Goal: Information Seeking & Learning: Learn about a topic

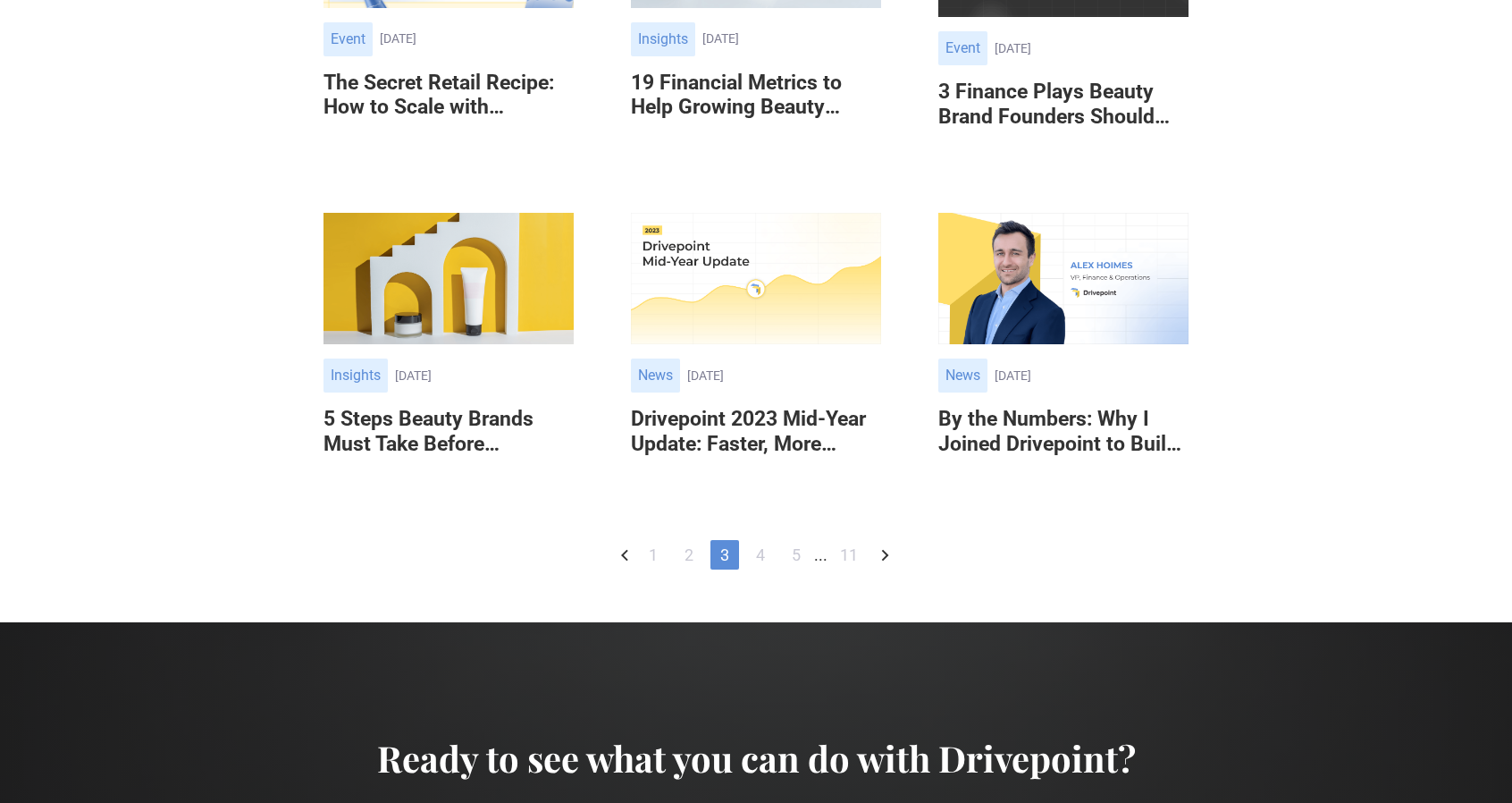
drag, startPoint x: 0, startPoint y: 0, endPoint x: 888, endPoint y: 558, distance: 1048.8
click at [888, 558] on icon "Next Page" at bounding box center [885, 555] width 22 height 22
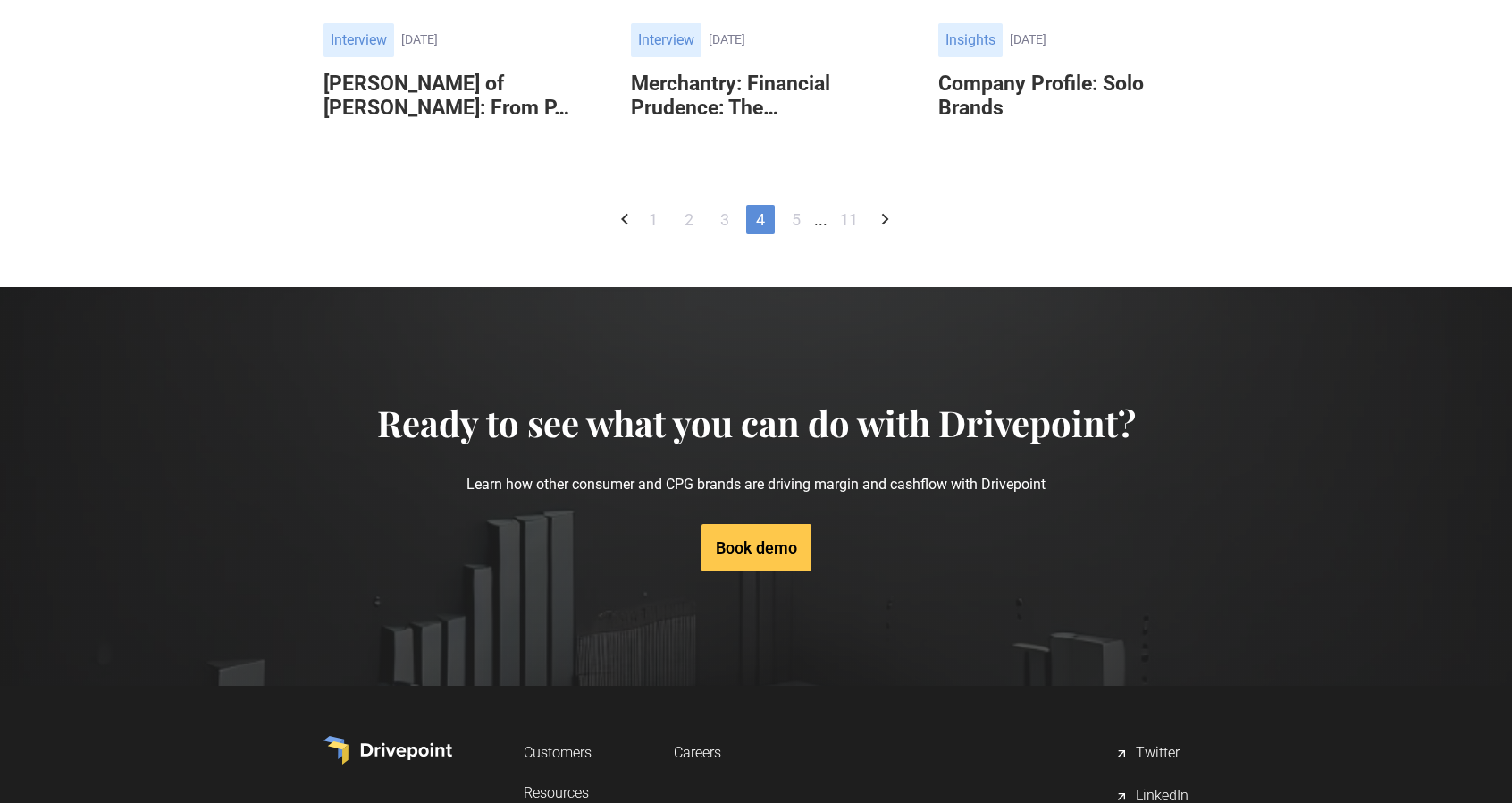
scroll to position [894, 0]
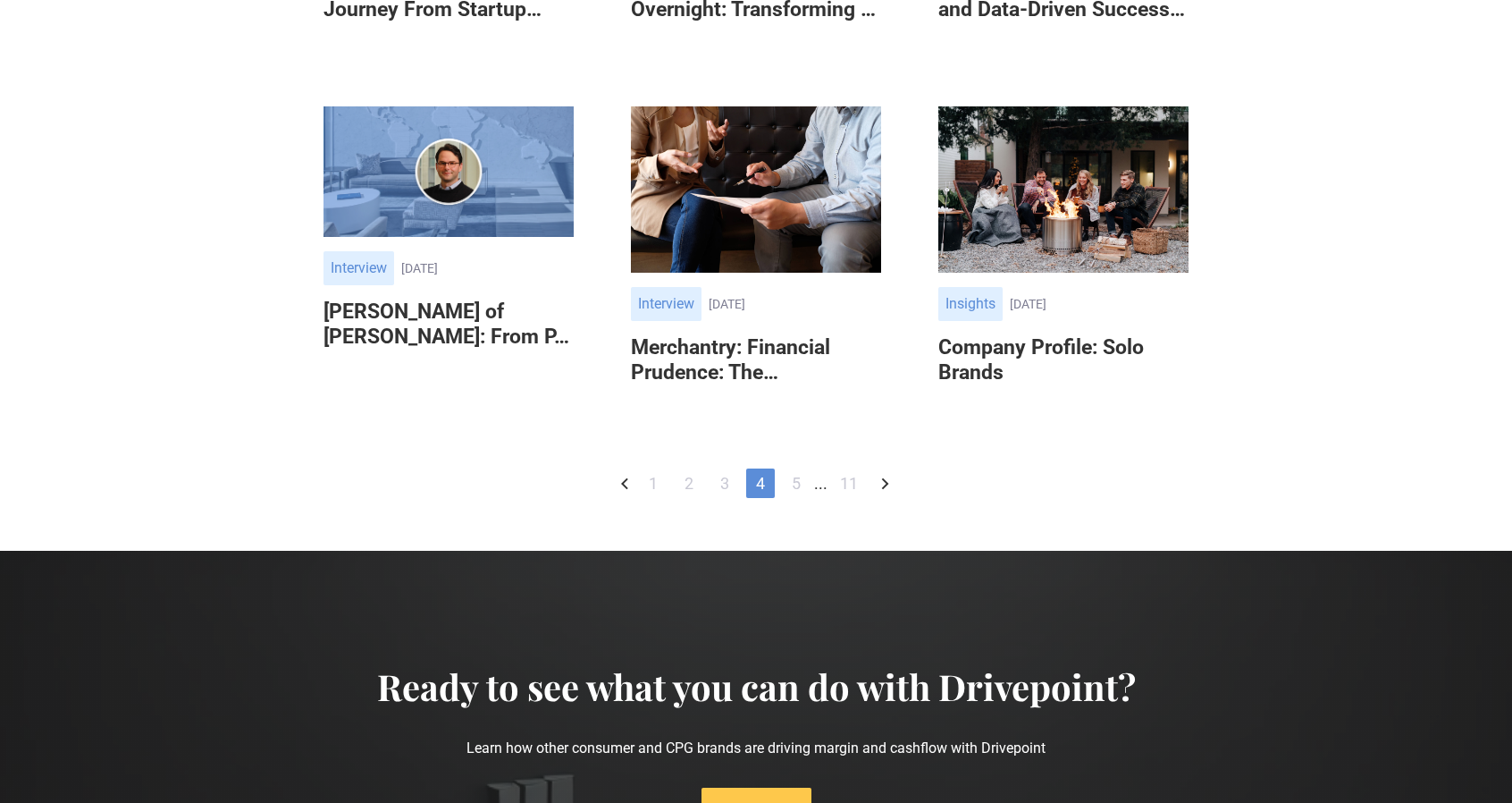
click at [883, 495] on icon "Next Page" at bounding box center [885, 484] width 22 height 22
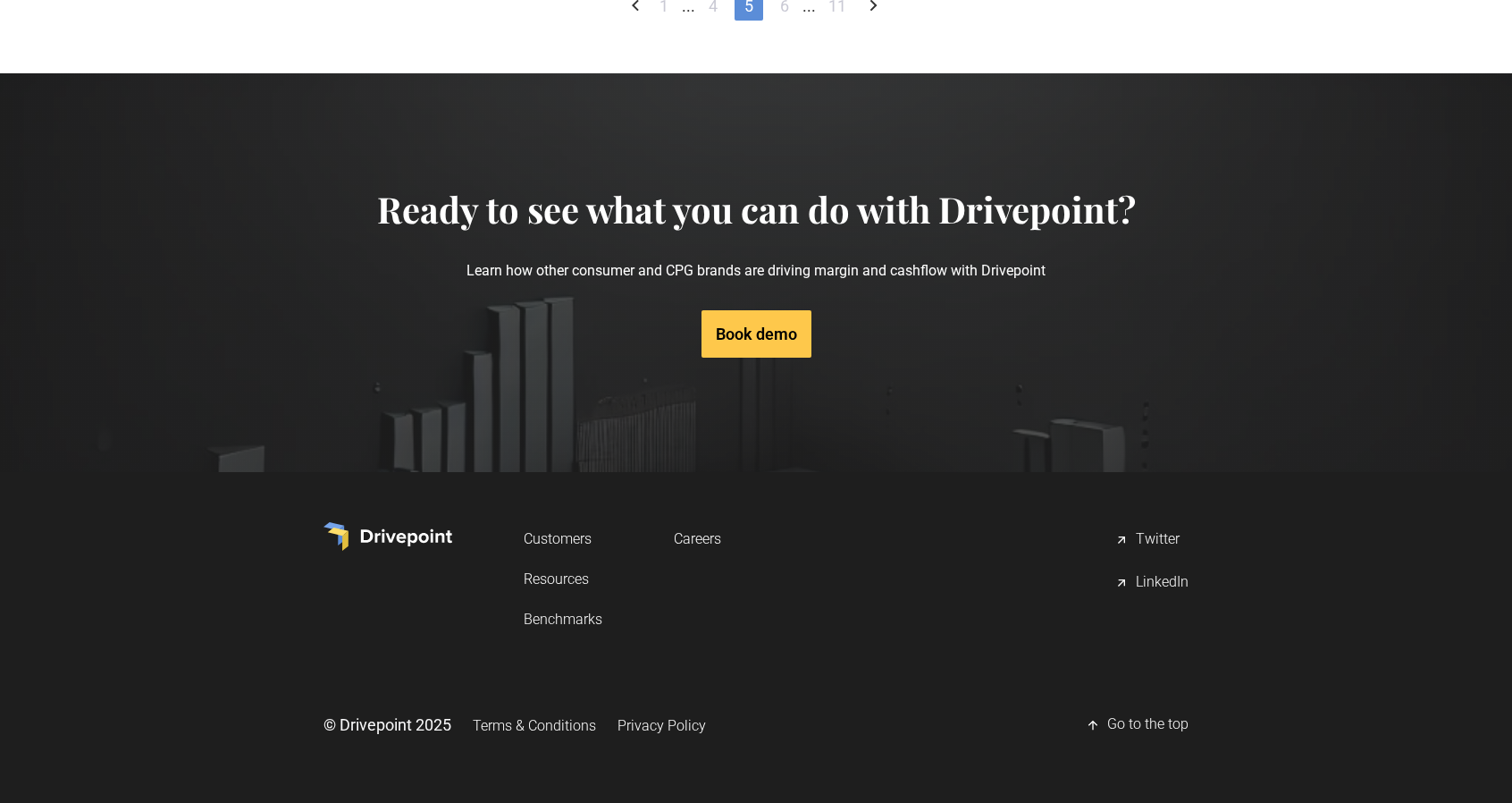
scroll to position [1341, 0]
click at [874, 12] on icon "Next Page" at bounding box center [874, 5] width 7 height 12
click at [876, 16] on icon "Next Page" at bounding box center [873, 5] width 22 height 22
click at [870, 16] on icon "Next Page" at bounding box center [873, 5] width 22 height 22
click at [894, 16] on icon "Next Page" at bounding box center [888, 5] width 22 height 22
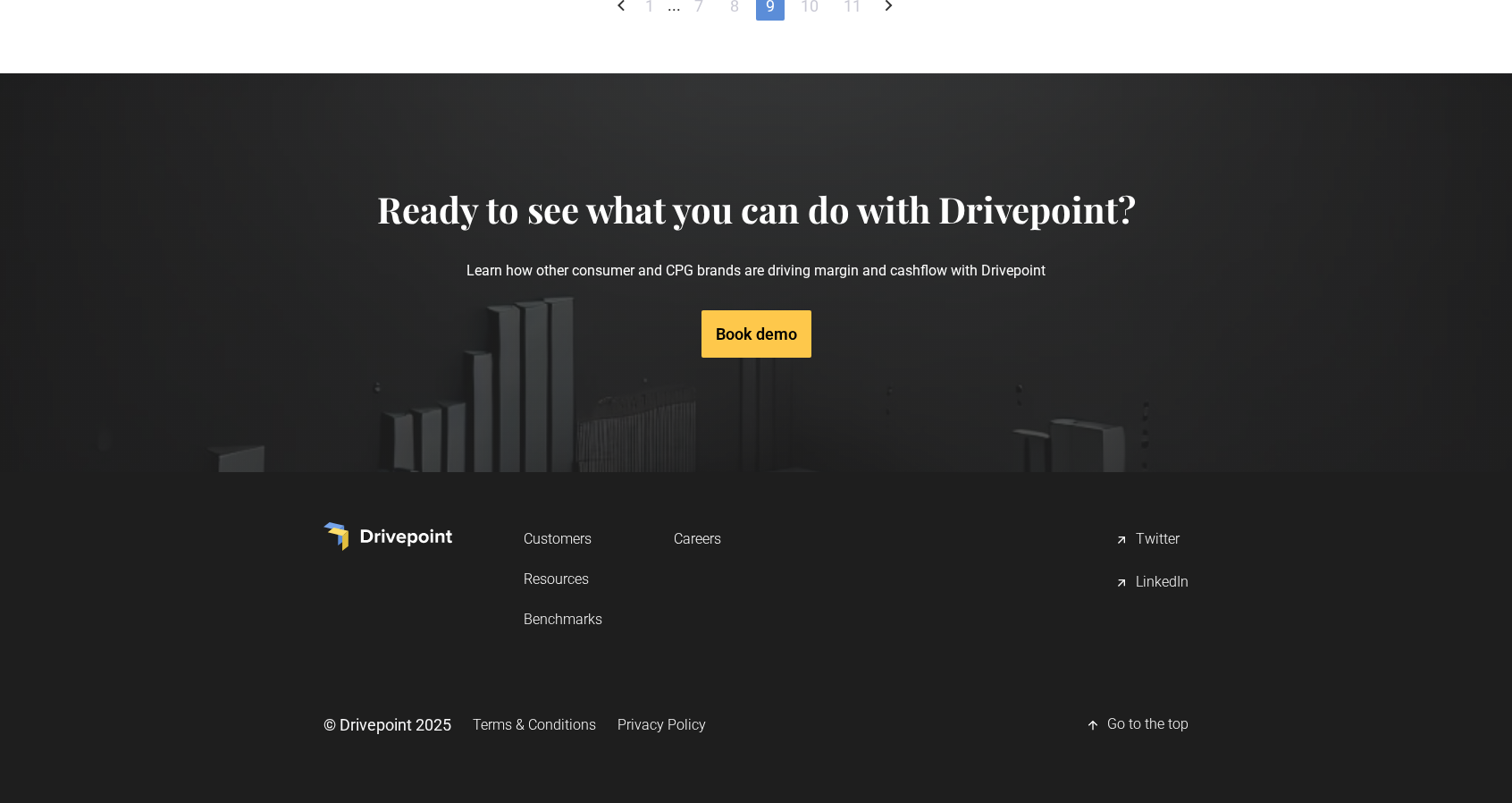
click at [879, 16] on icon "Next Page" at bounding box center [888, 5] width 22 height 22
click at [695, 21] on link "7" at bounding box center [698, 5] width 29 height 30
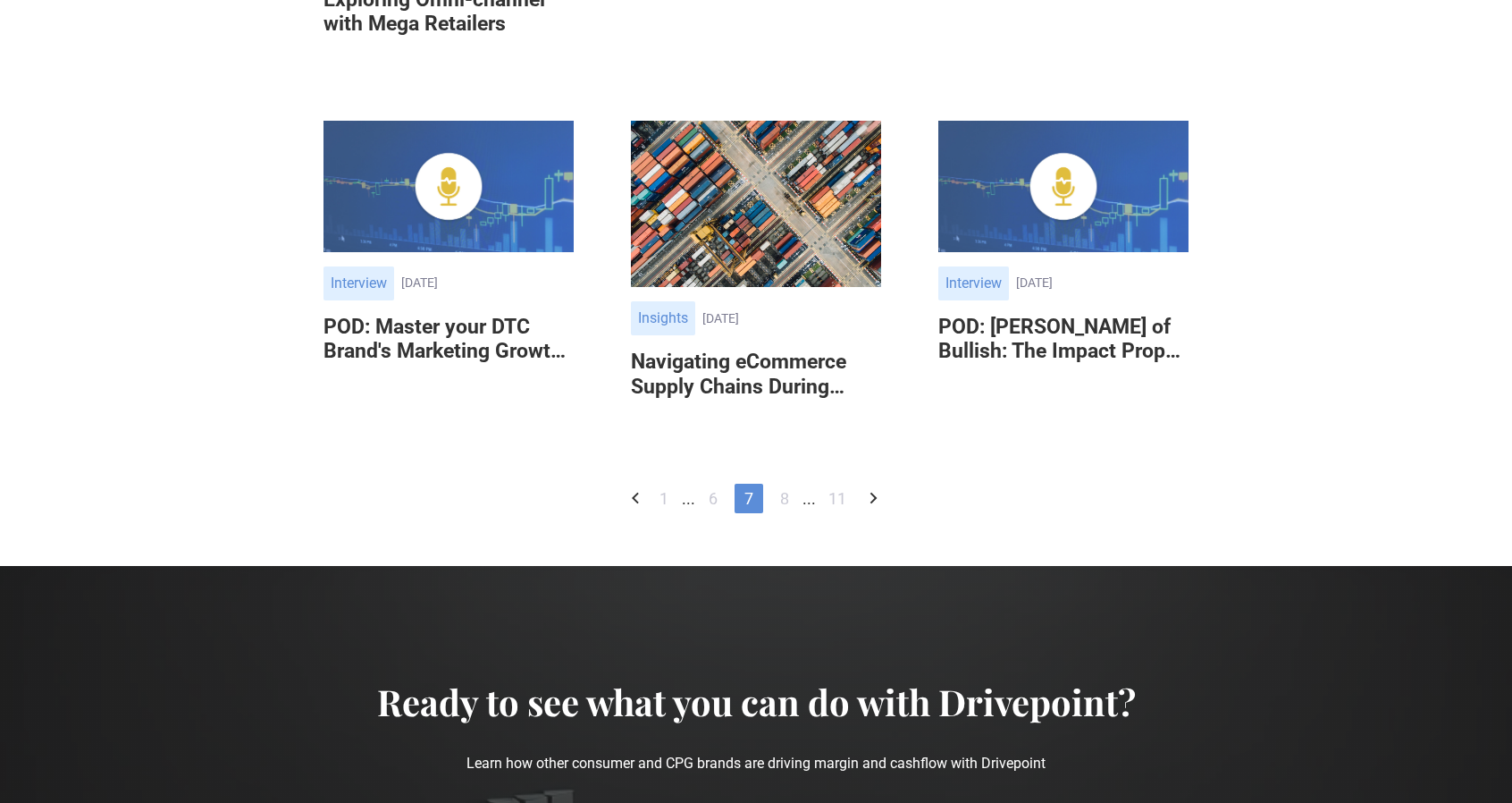
click at [664, 513] on link "1" at bounding box center [664, 498] width 29 height 30
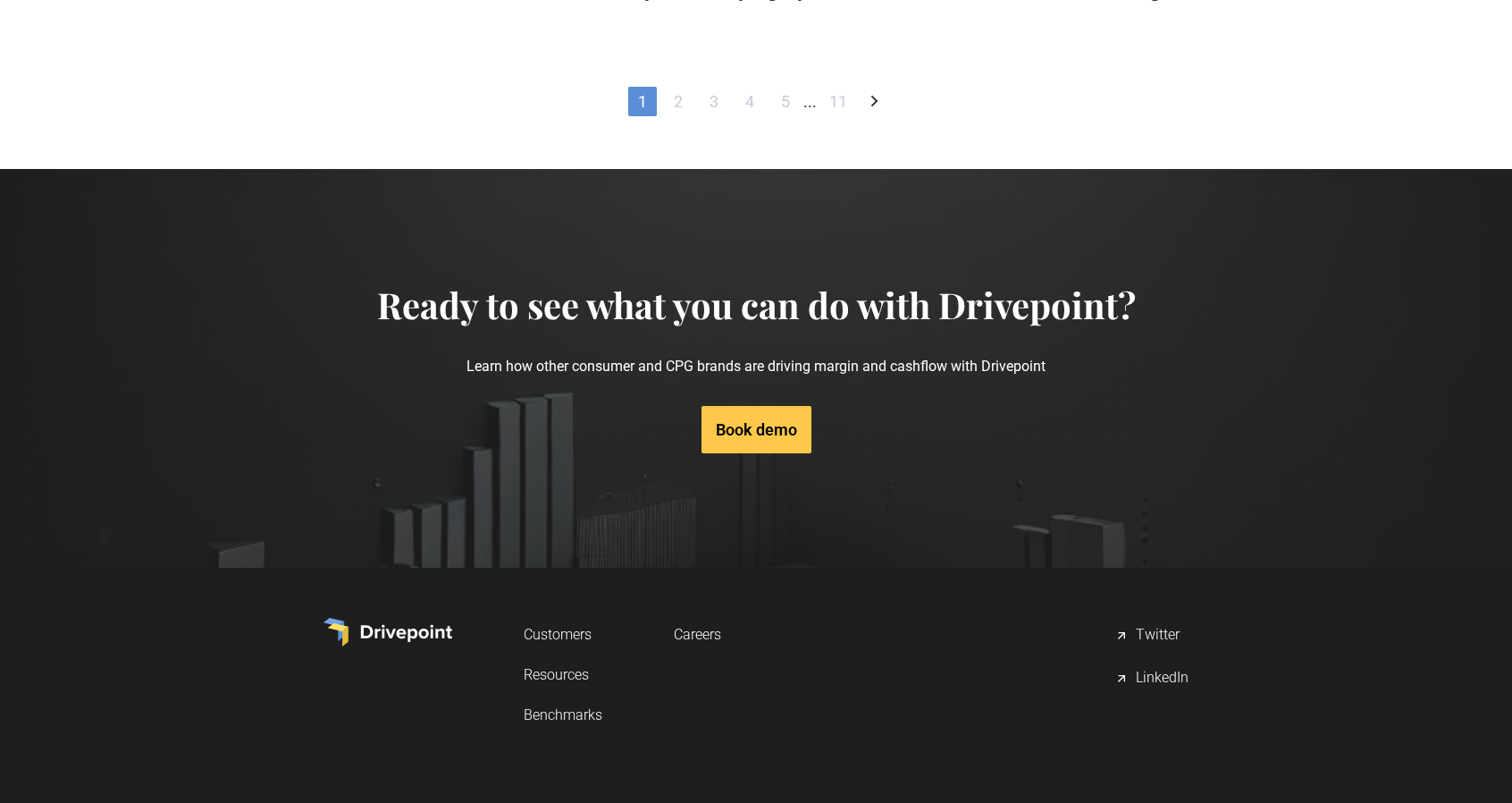
click at [872, 112] on icon "Next Page" at bounding box center [874, 101] width 22 height 22
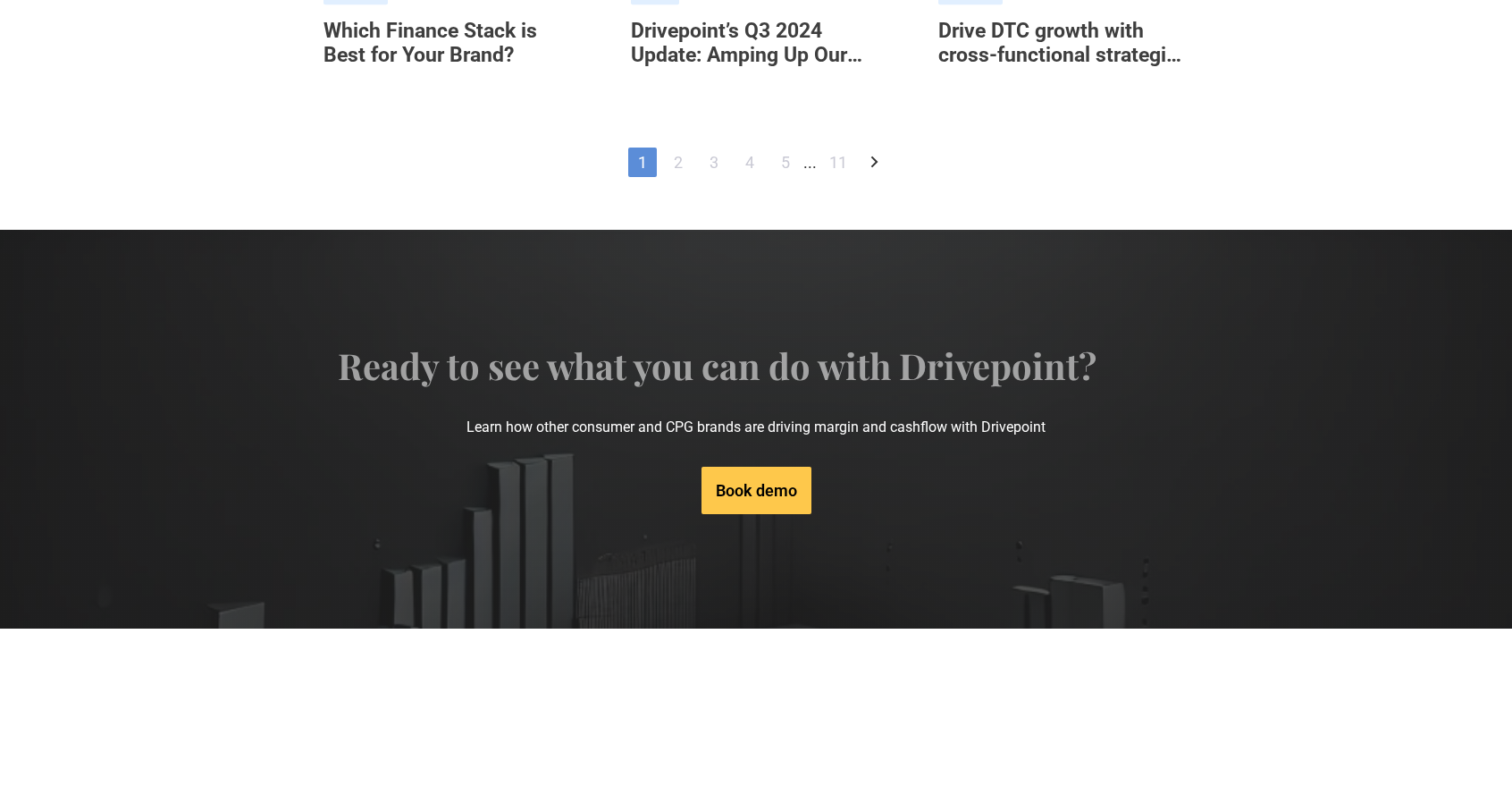
scroll to position [1512, 0]
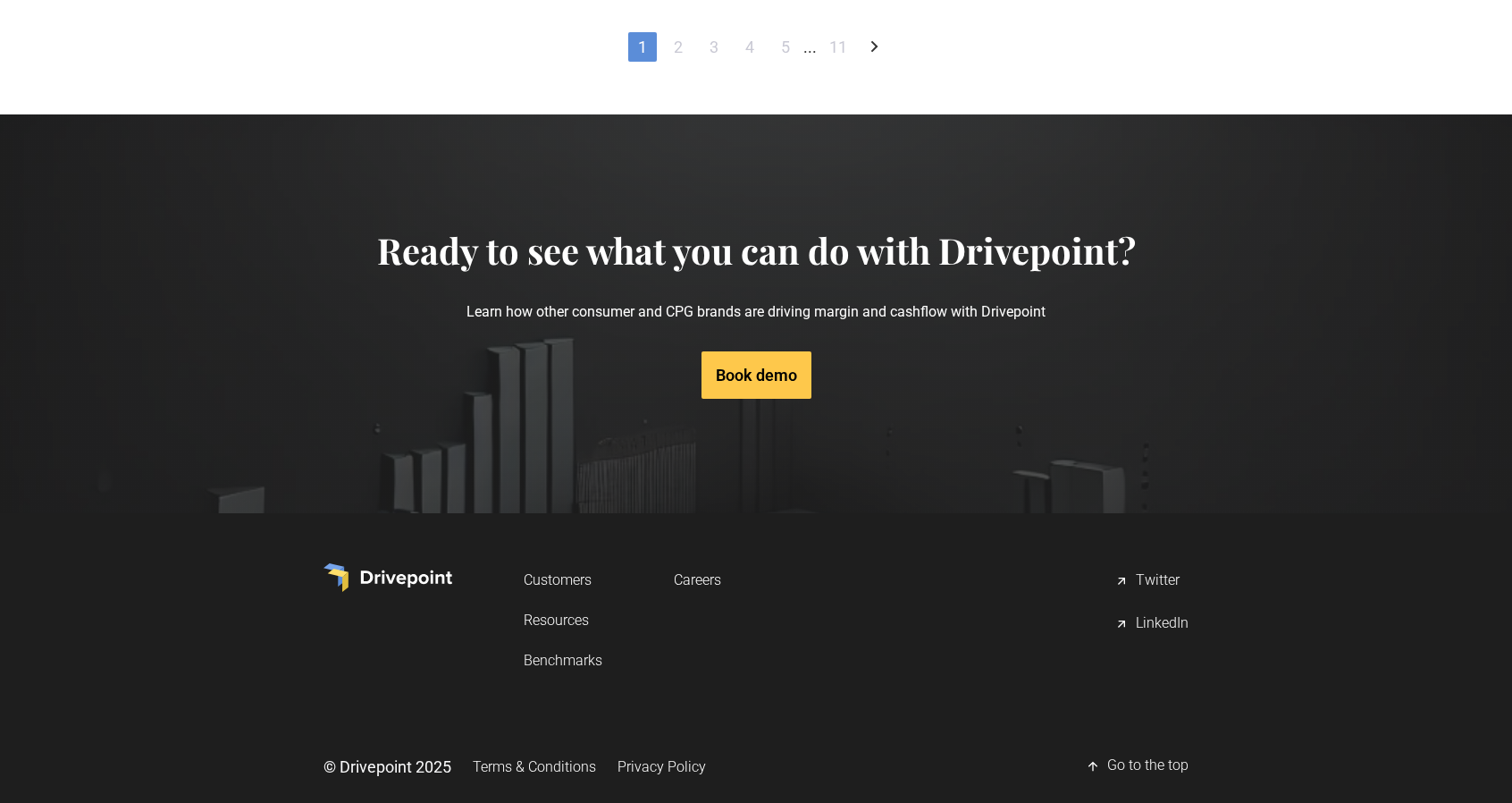
click at [878, 47] on icon "Next Page" at bounding box center [874, 47] width 22 height 22
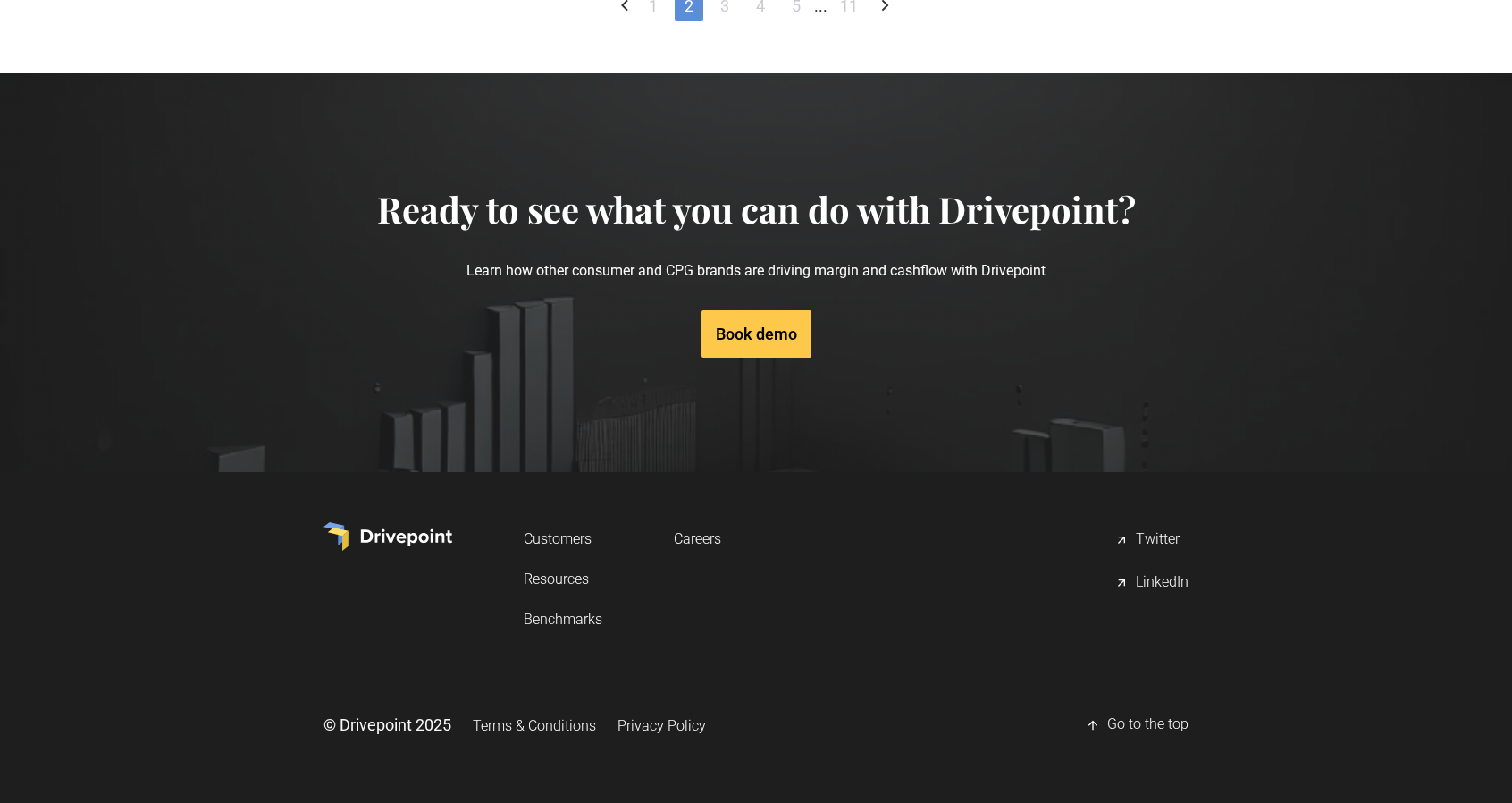
click at [886, 16] on icon "Next Page" at bounding box center [885, 5] width 22 height 22
click at [886, 21] on link "Next Page" at bounding box center [873, 5] width 29 height 30
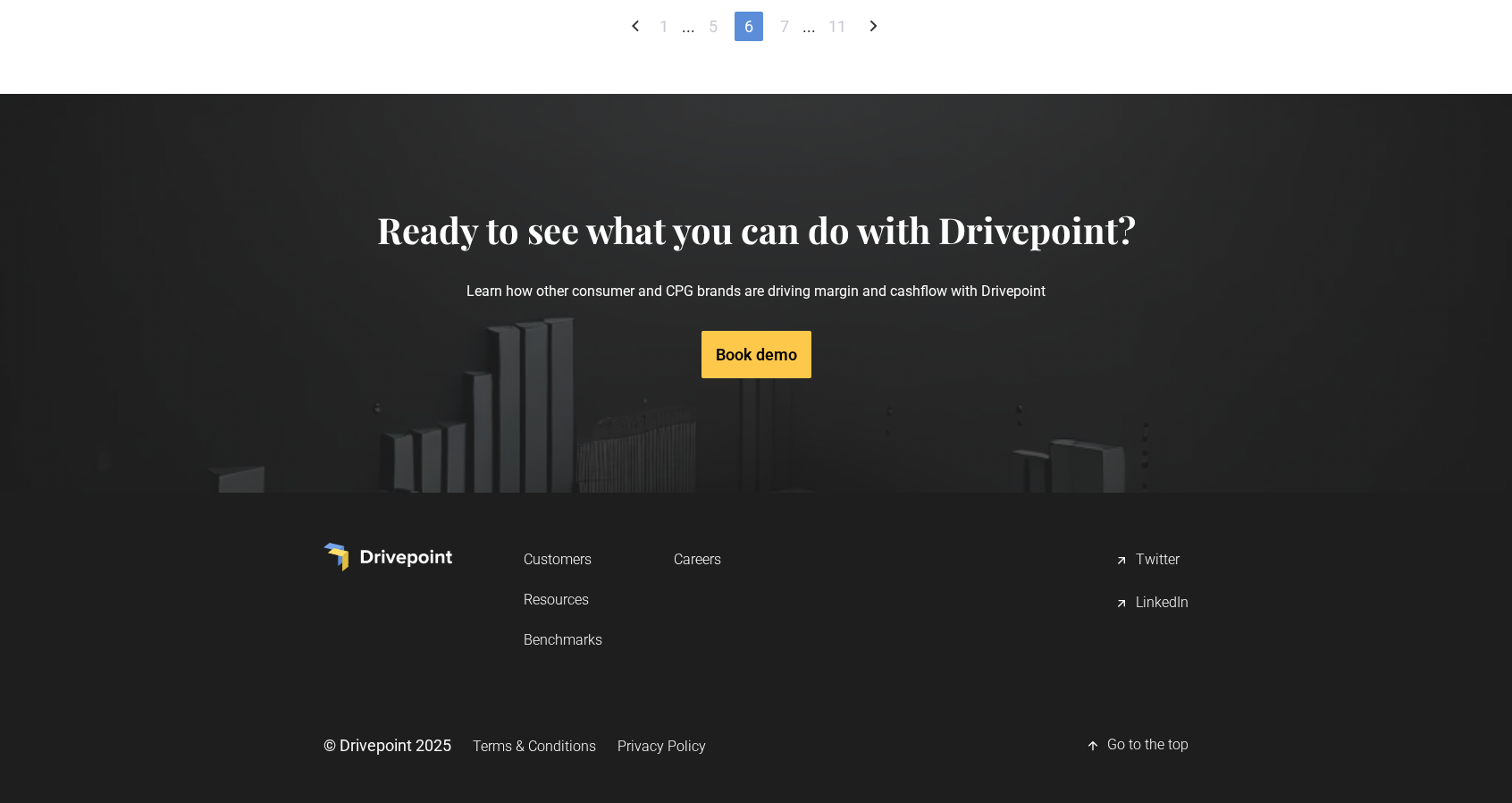
scroll to position [1206, 0]
click at [876, 38] on icon "Next Page" at bounding box center [873, 27] width 22 height 22
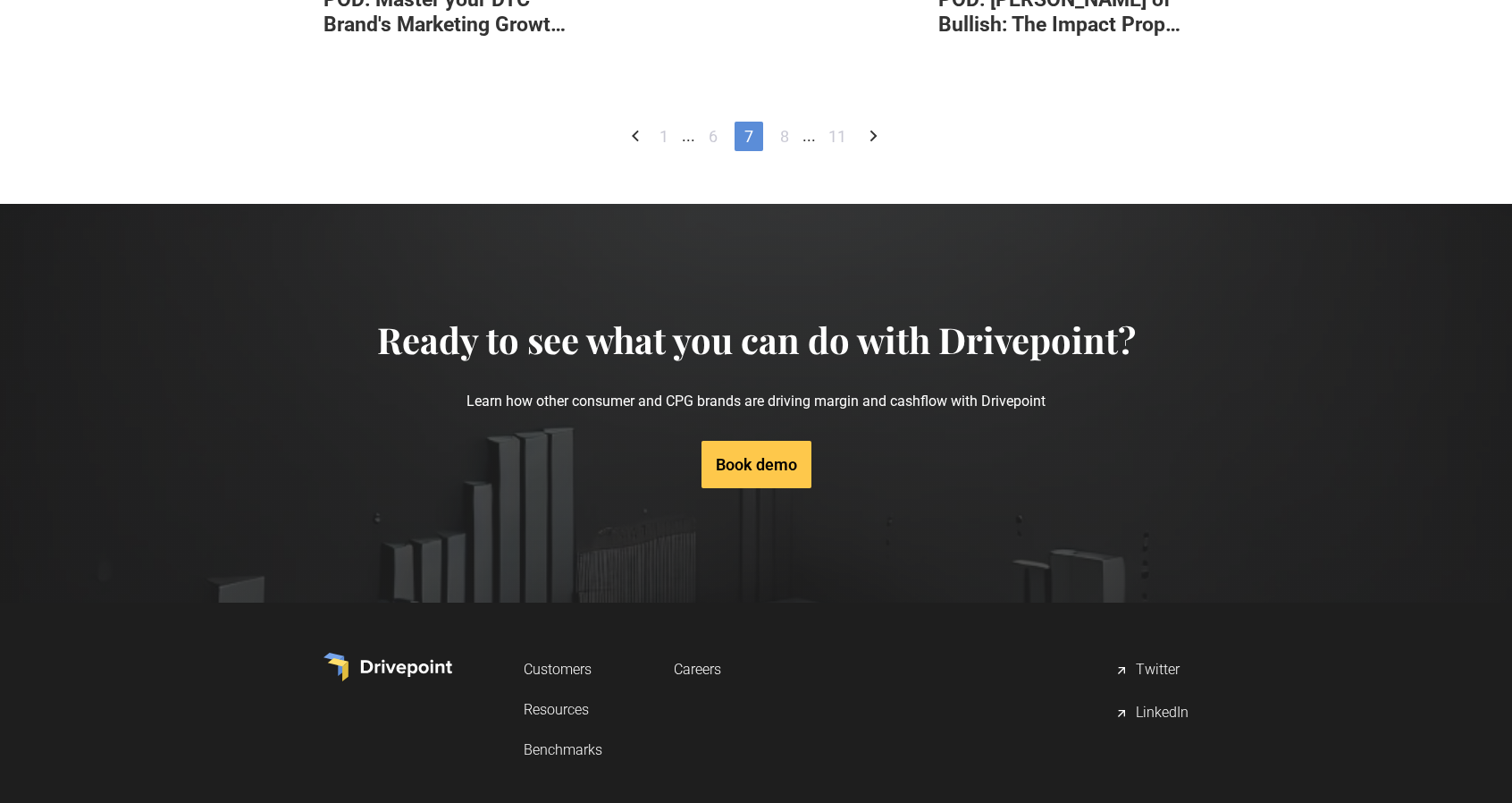
click at [871, 147] on icon "Next Page" at bounding box center [873, 136] width 22 height 22
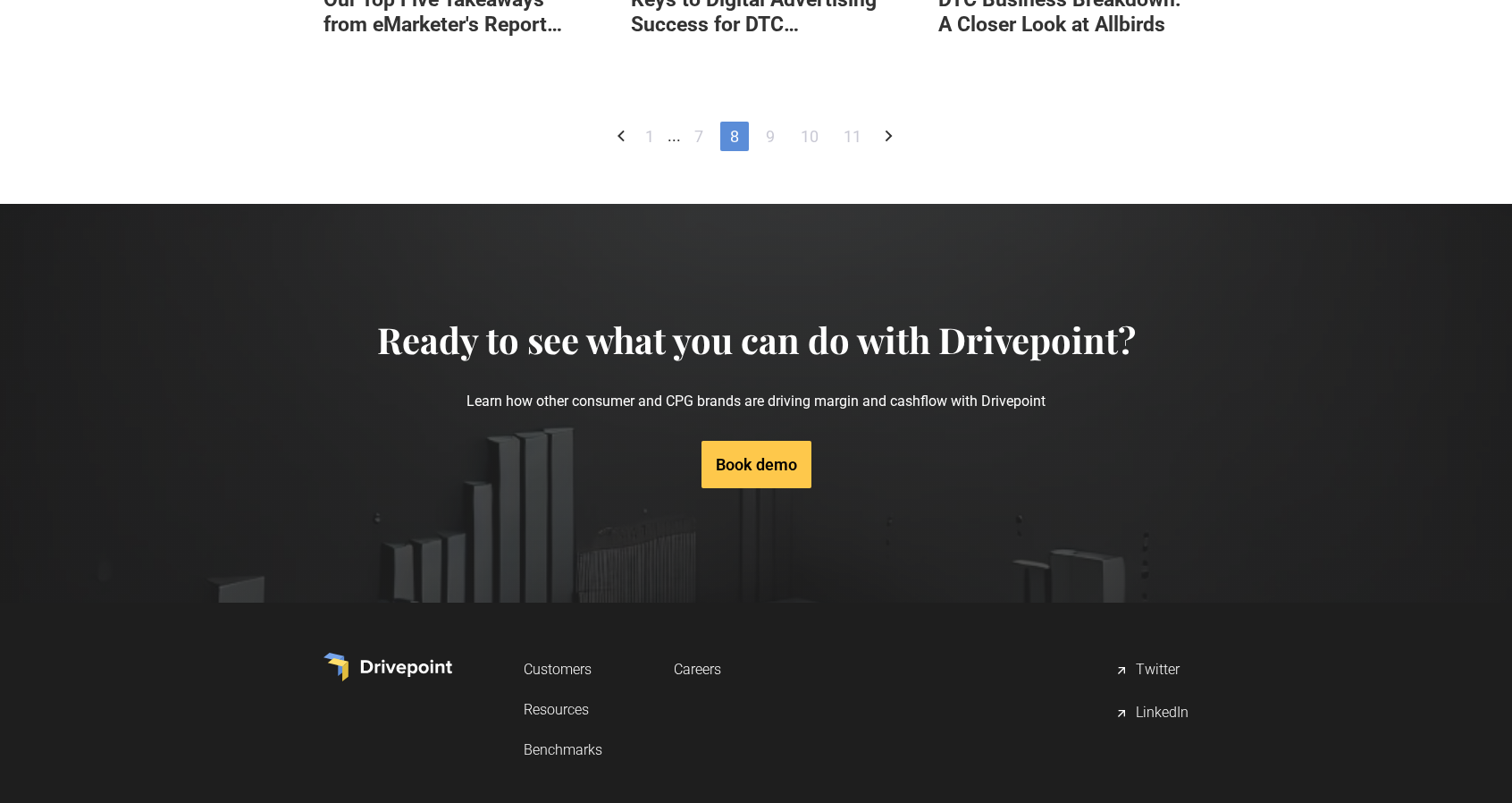
click at [890, 142] on icon "Next Page" at bounding box center [888, 136] width 7 height 12
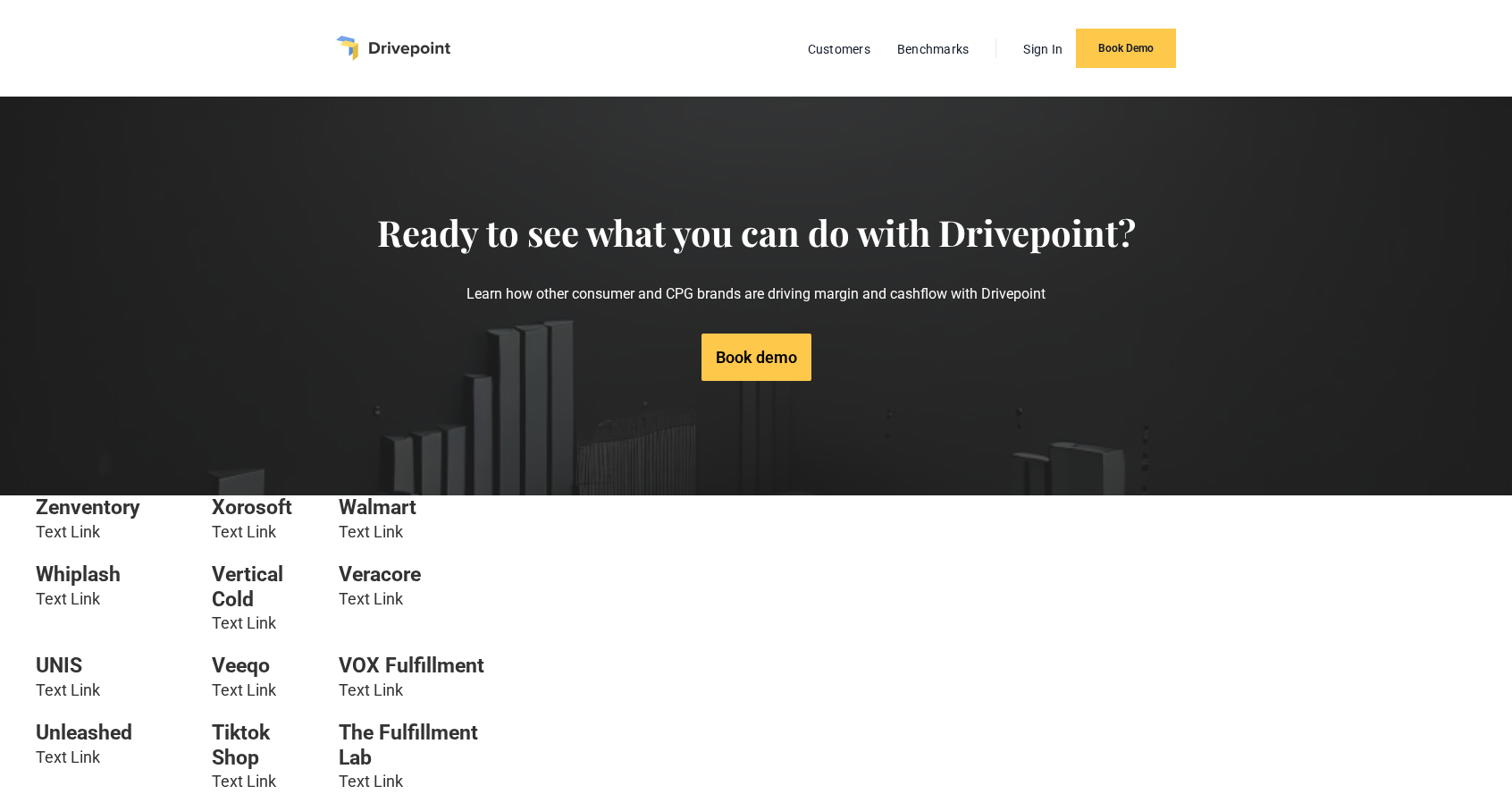
click at [378, 530] on link "Text Link" at bounding box center [371, 531] width 65 height 19
drag, startPoint x: 378, startPoint y: 530, endPoint x: 376, endPoint y: 563, distance: 33.1
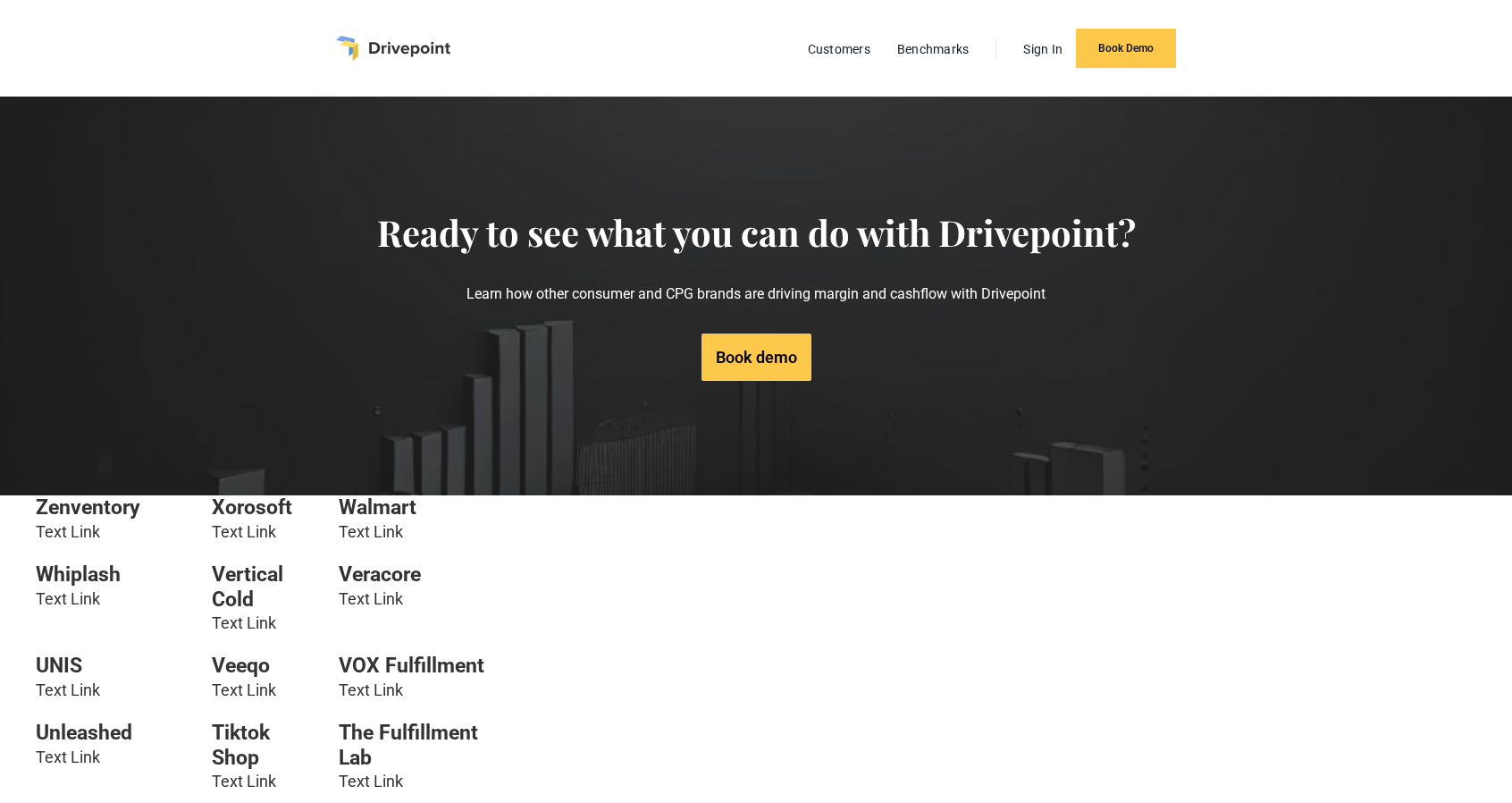
click at [378, 530] on link "Text Link" at bounding box center [371, 531] width 65 height 19
click at [367, 664] on h6 "VOX Fulfillment" at bounding box center [417, 666] width 156 height 25
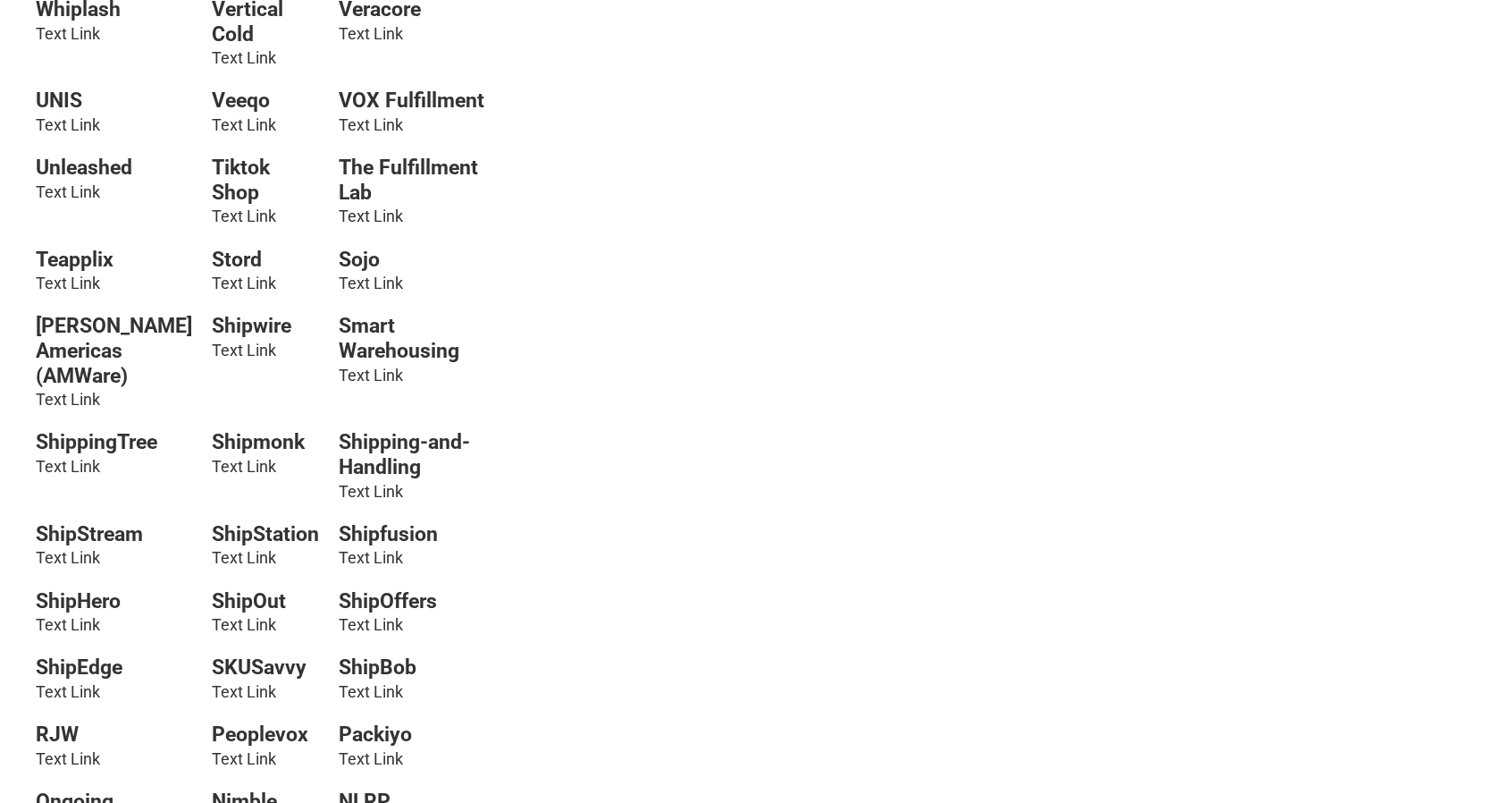
scroll to position [626, 0]
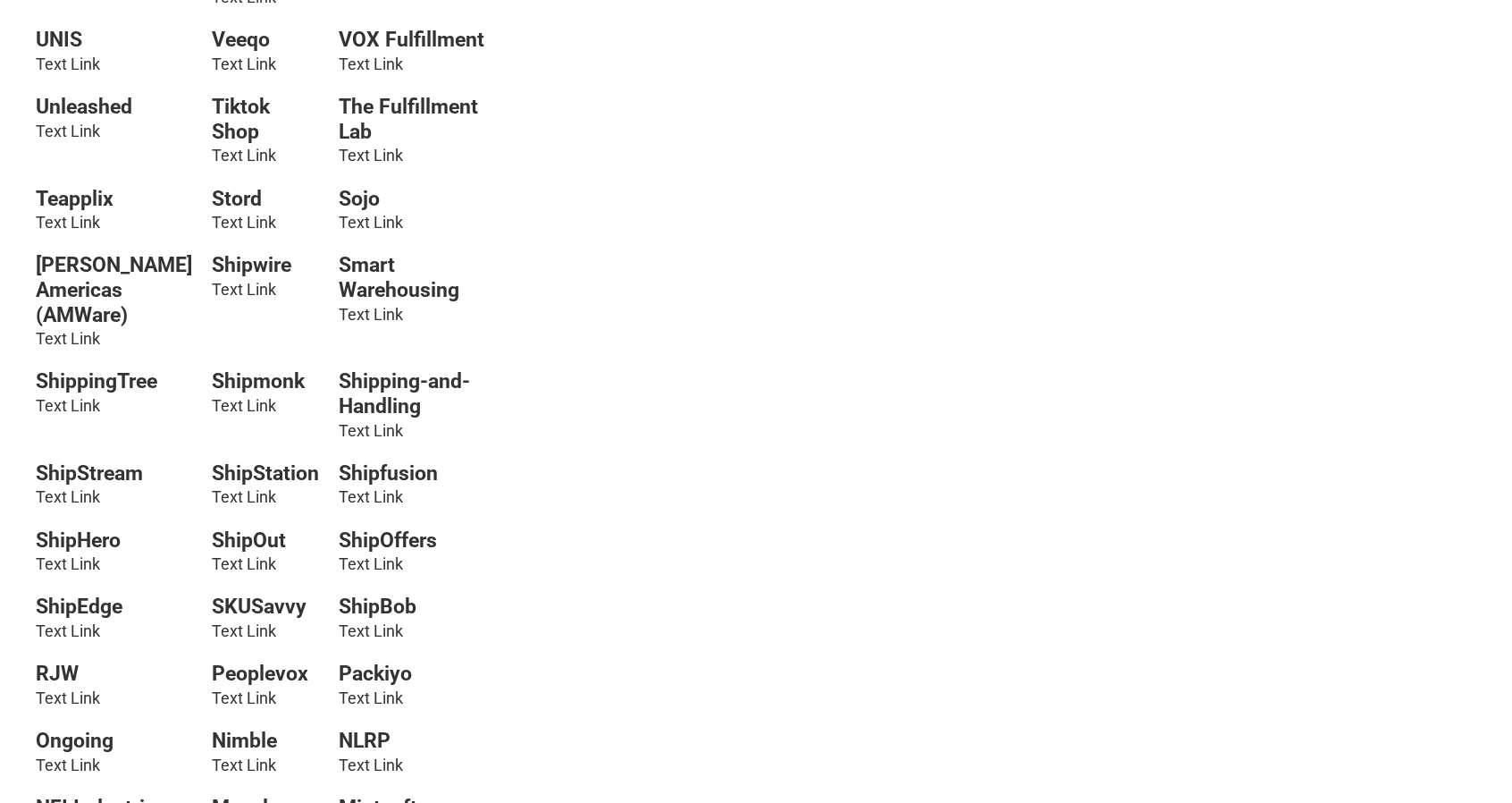
click at [383, 506] on link "Text Link" at bounding box center [371, 496] width 65 height 19
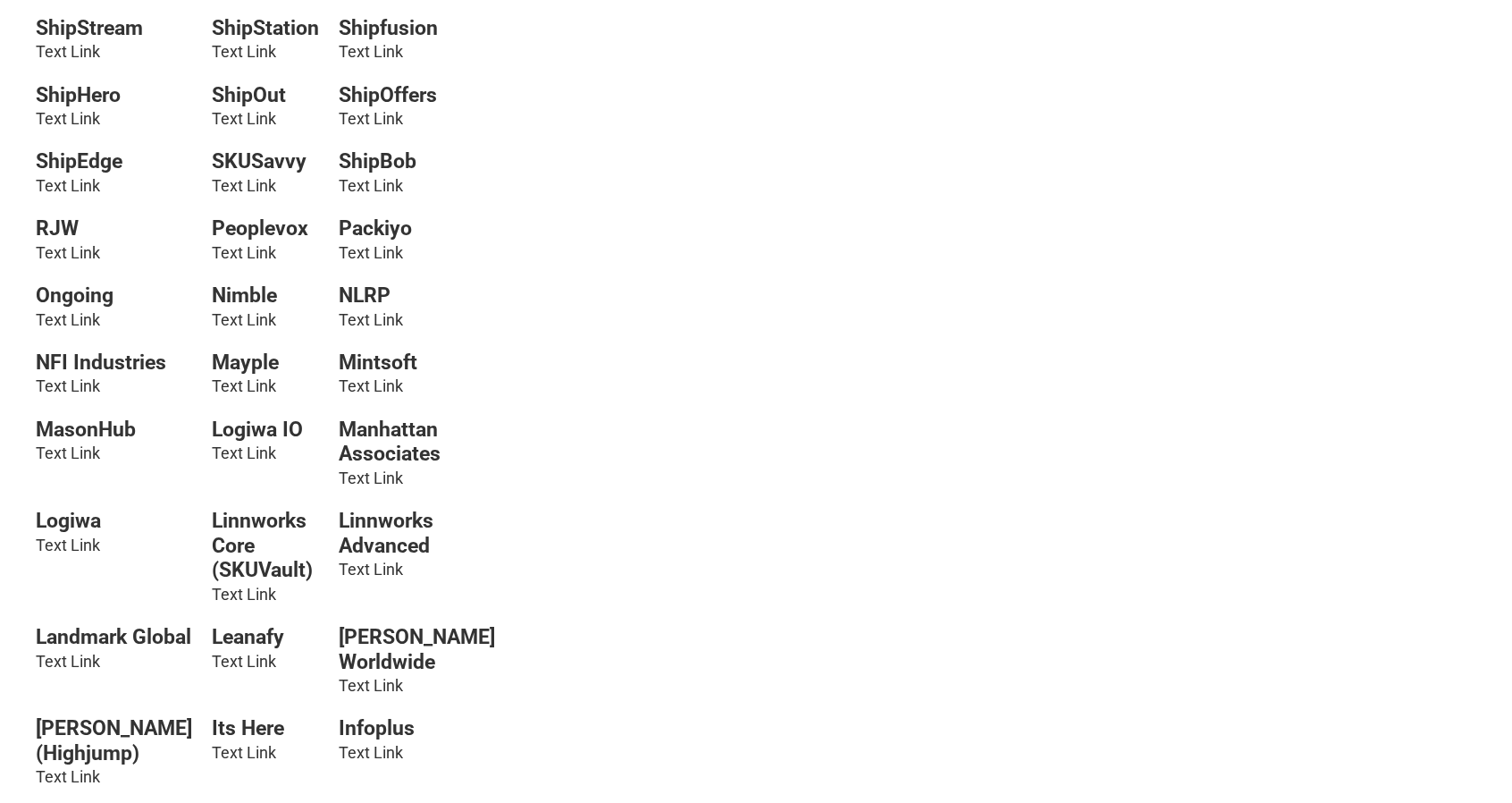
scroll to position [1073, 0]
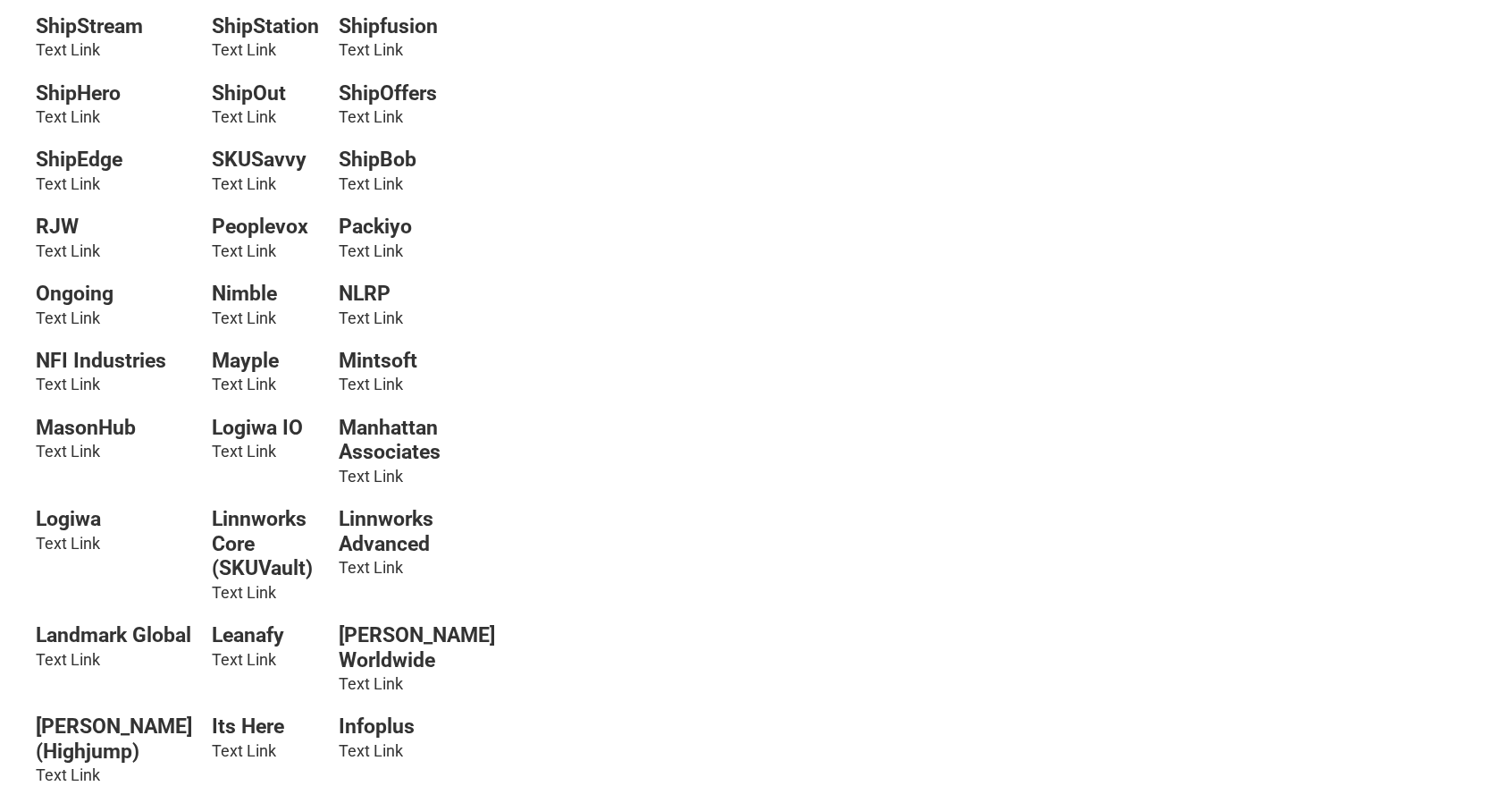
click at [367, 576] on link "Text Link" at bounding box center [371, 567] width 65 height 19
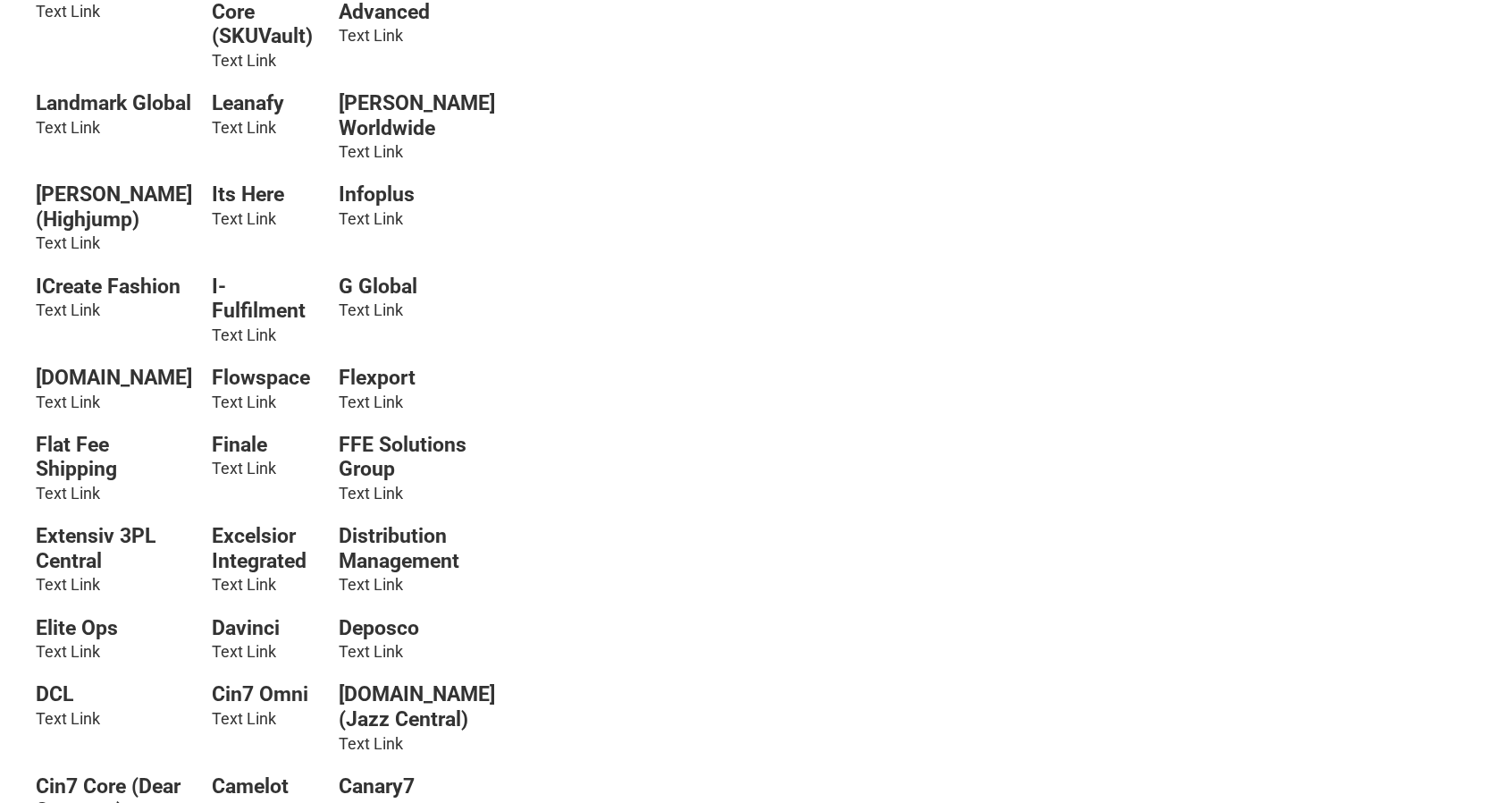
scroll to position [1609, 0]
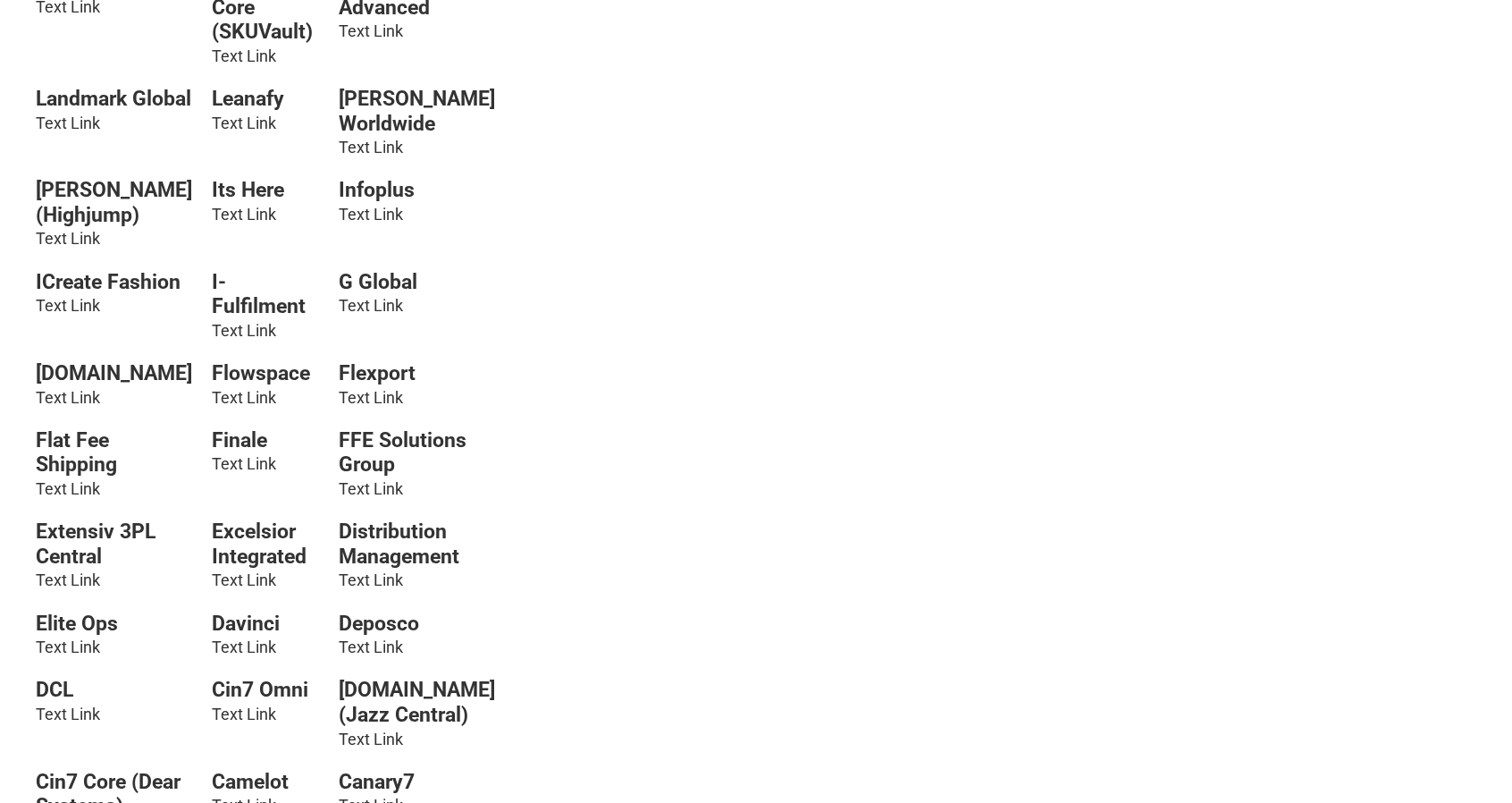
click at [245, 473] on link "Text Link" at bounding box center [245, 463] width 65 height 19
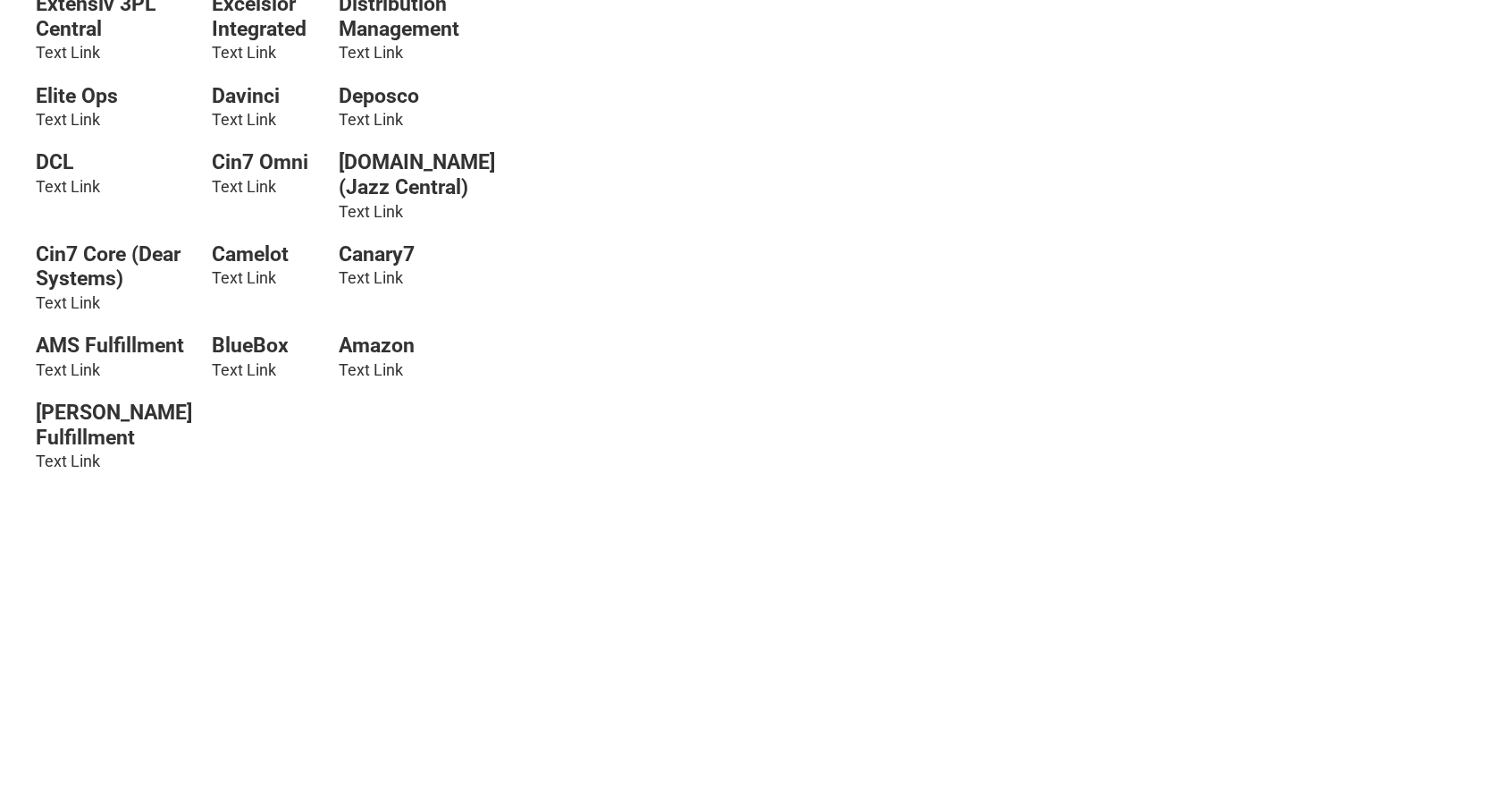
scroll to position [2145, 0]
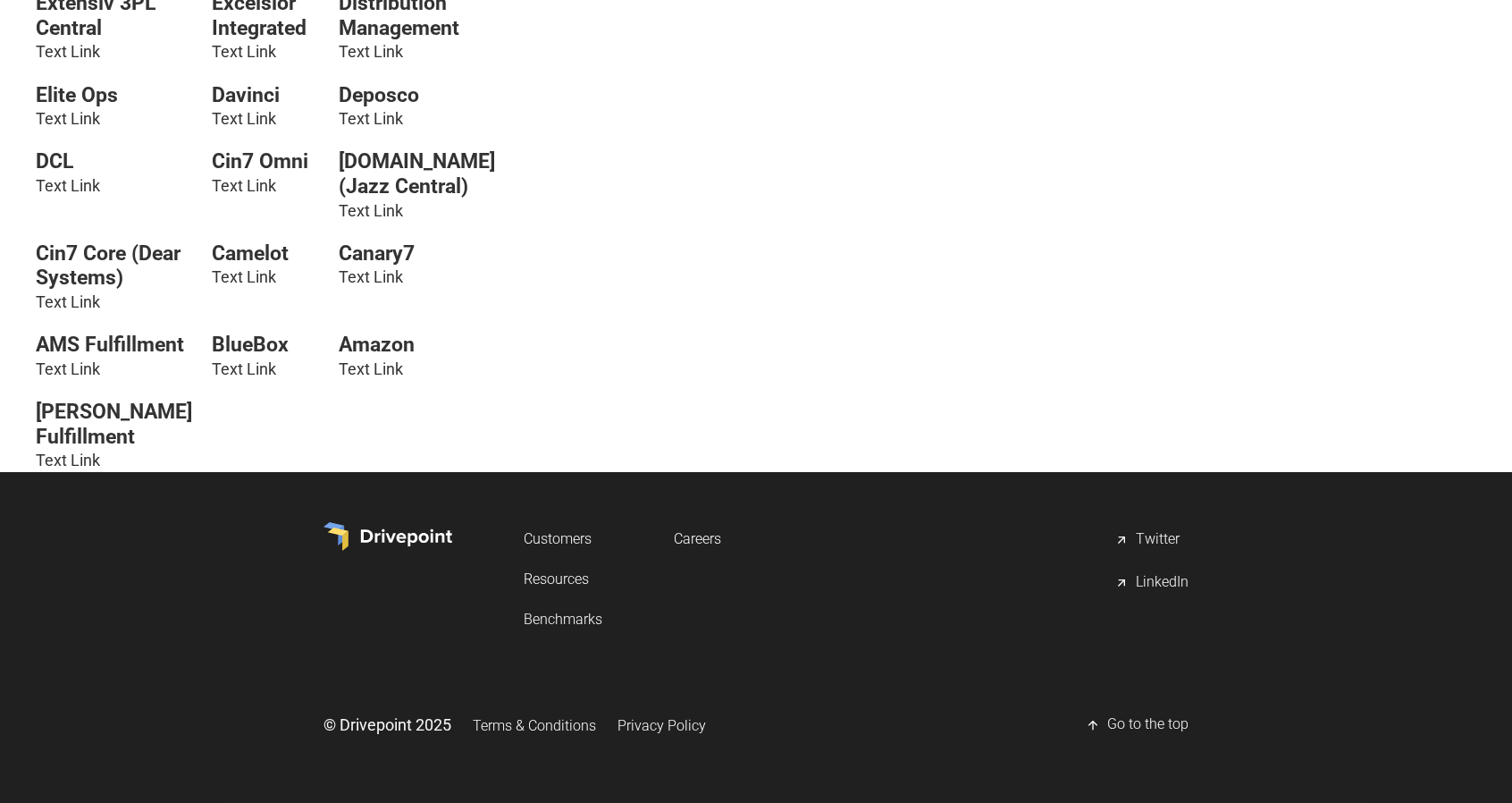
drag, startPoint x: 257, startPoint y: 464, endPoint x: 102, endPoint y: 537, distance: 171.3
click at [257, 378] on link "Text Link" at bounding box center [245, 369] width 65 height 19
click at [87, 470] on link "Text Link" at bounding box center [68, 460] width 65 height 19
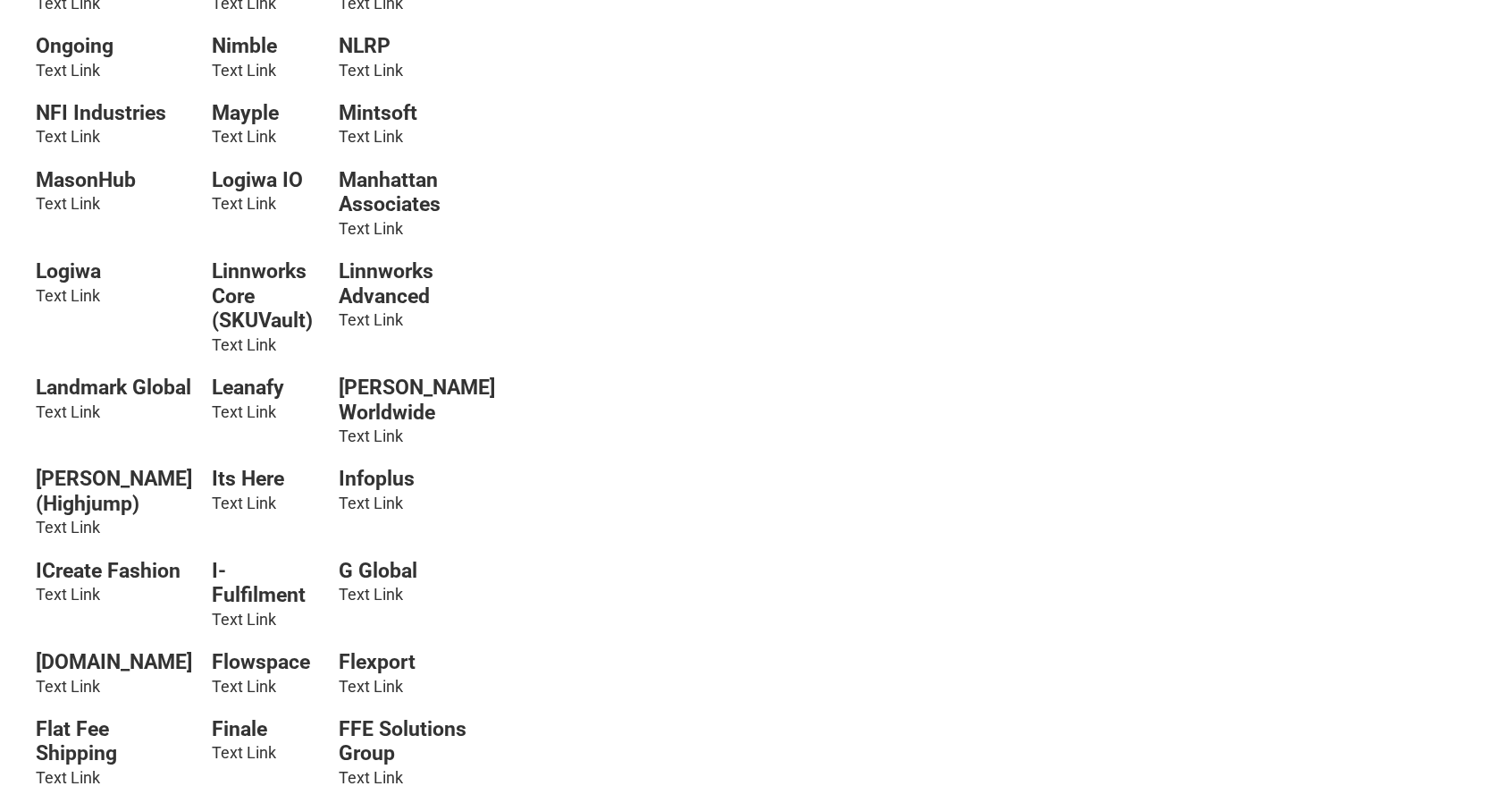
scroll to position [1251, 0]
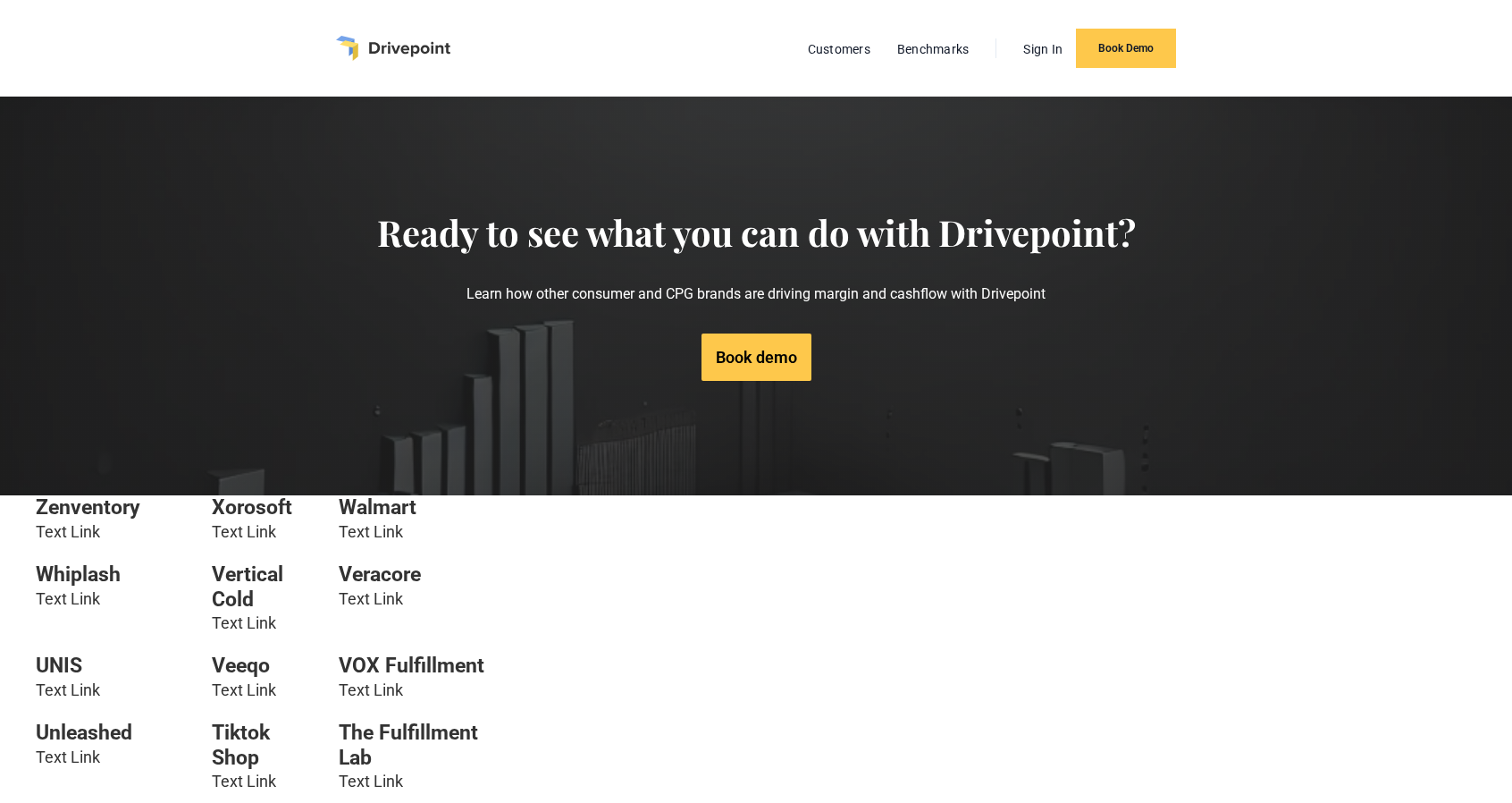
drag, startPoint x: 136, startPoint y: 505, endPoint x: 30, endPoint y: 505, distance: 106.0
copy h6 "Zenventory"
drag, startPoint x: 139, startPoint y: 515, endPoint x: 28, endPoint y: 514, distance: 111.0
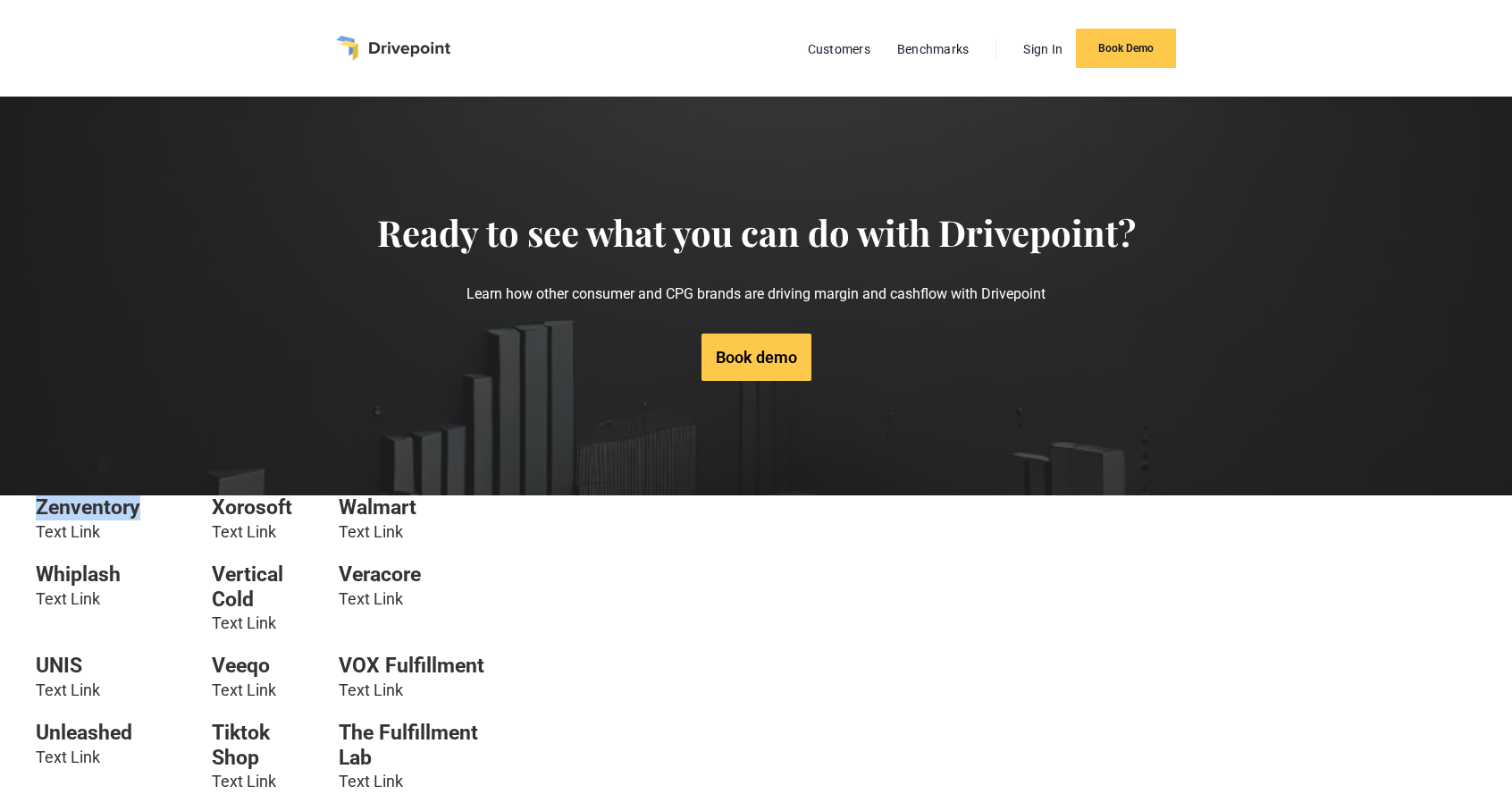
click at [156, 516] on h6 "Zenventory" at bounding box center [114, 508] width 156 height 25
drag, startPoint x: 141, startPoint y: 504, endPoint x: 34, endPoint y: 503, distance: 107.0
copy h6 "Zenventory"
